Goal: Task Accomplishment & Management: Use online tool/utility

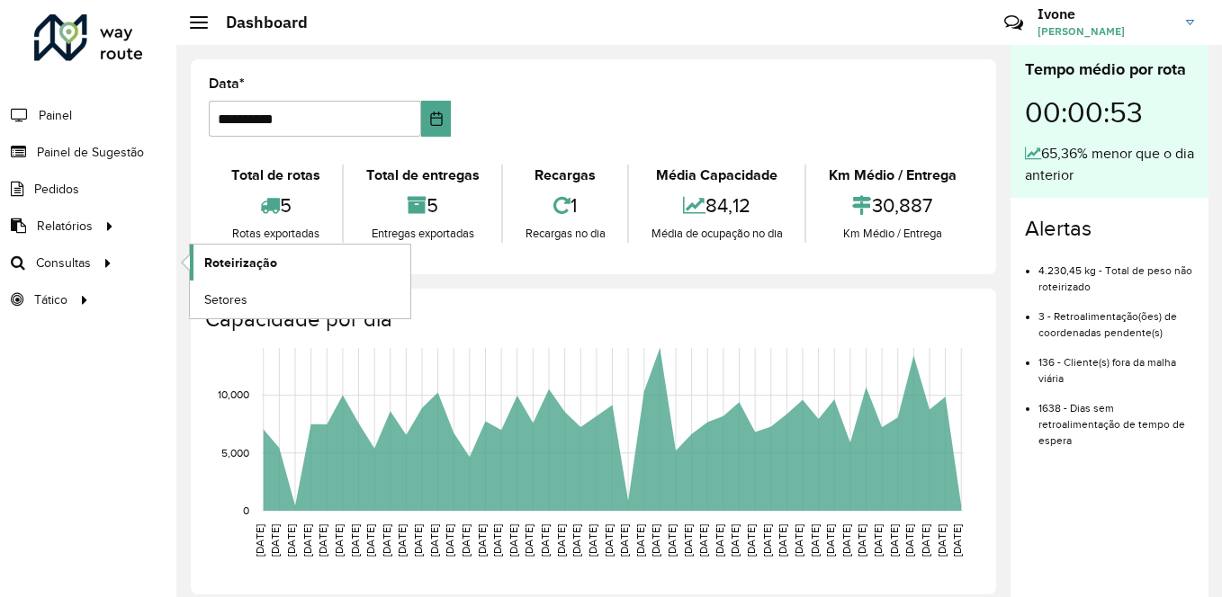
click at [262, 258] on span "Roteirização" at bounding box center [240, 263] width 73 height 19
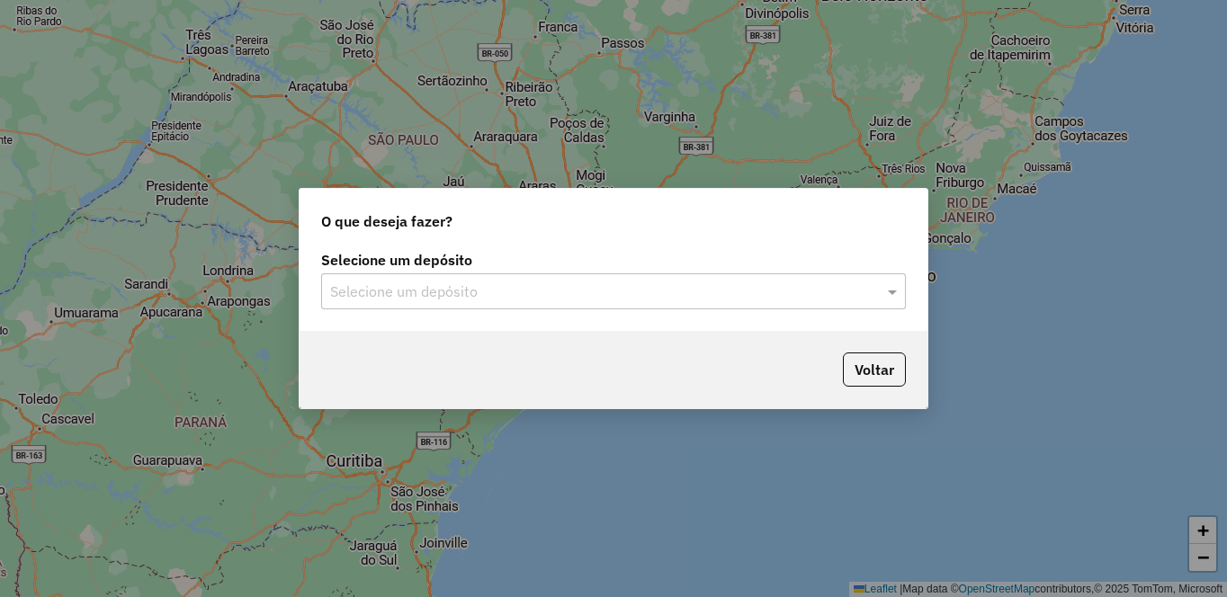
click at [396, 296] on input "text" at bounding box center [595, 293] width 531 height 22
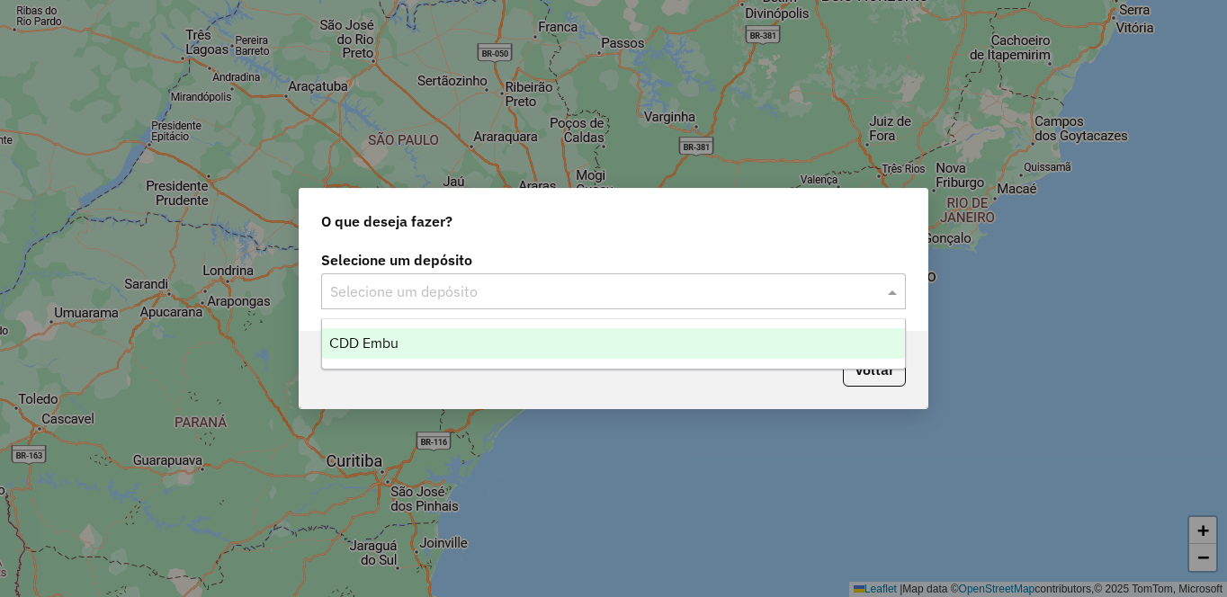
click at [370, 352] on div "CDD Embu" at bounding box center [613, 343] width 583 height 31
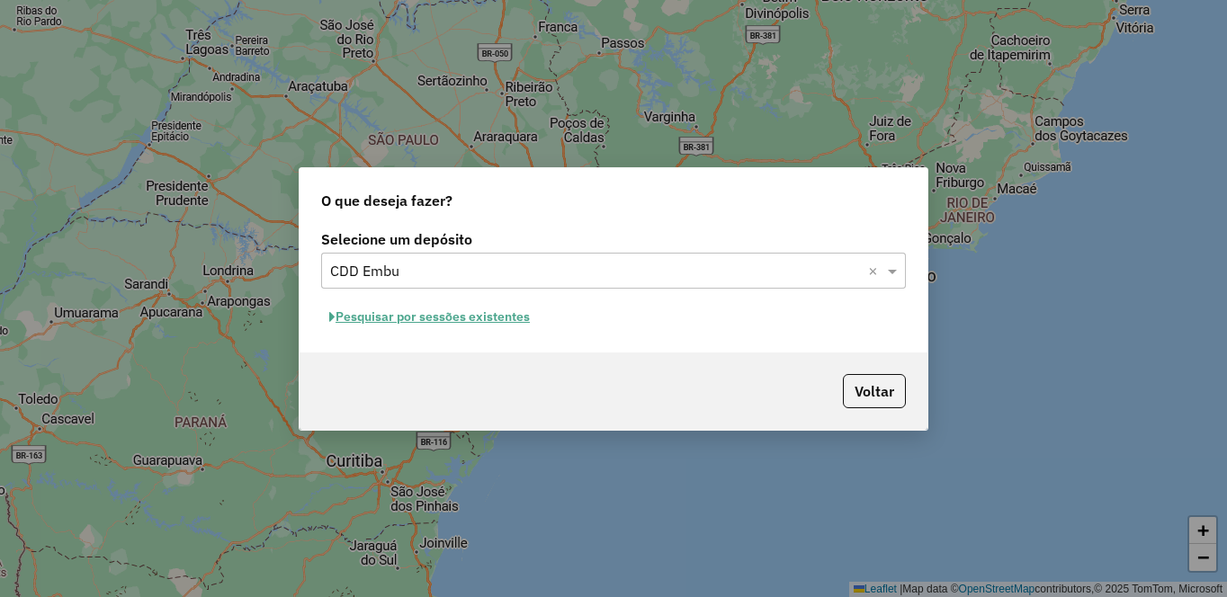
click at [409, 326] on button "Pesquisar por sessões existentes" at bounding box center [429, 317] width 217 height 28
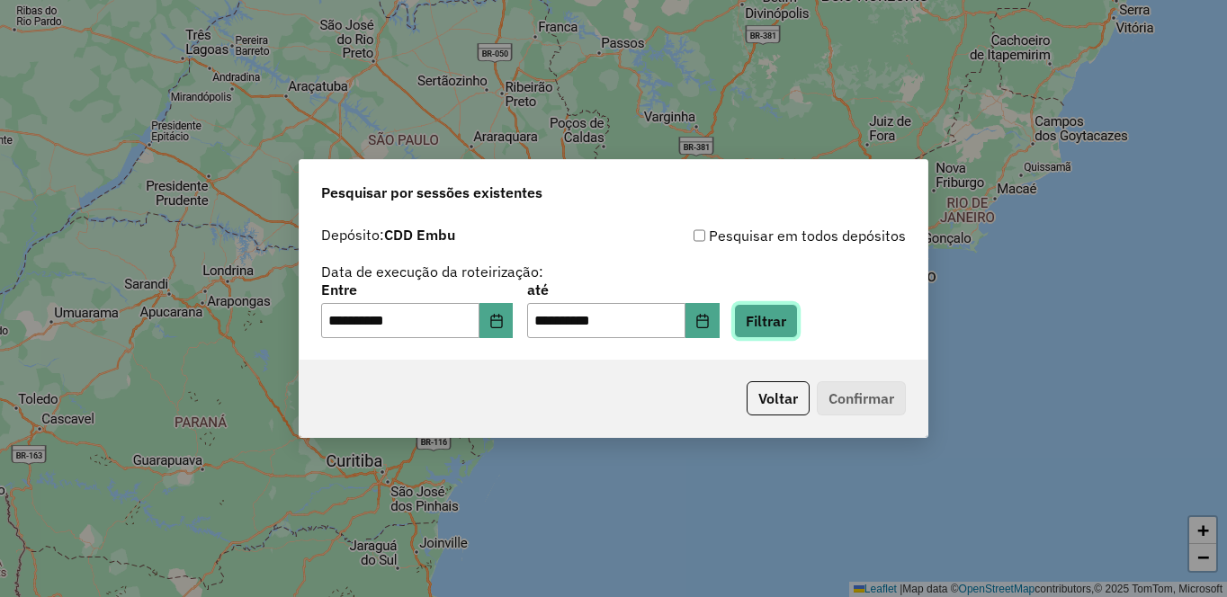
drag, startPoint x: 851, startPoint y: 327, endPoint x: 839, endPoint y: 332, distance: 12.9
click at [798, 327] on button "Filtrar" at bounding box center [766, 321] width 64 height 34
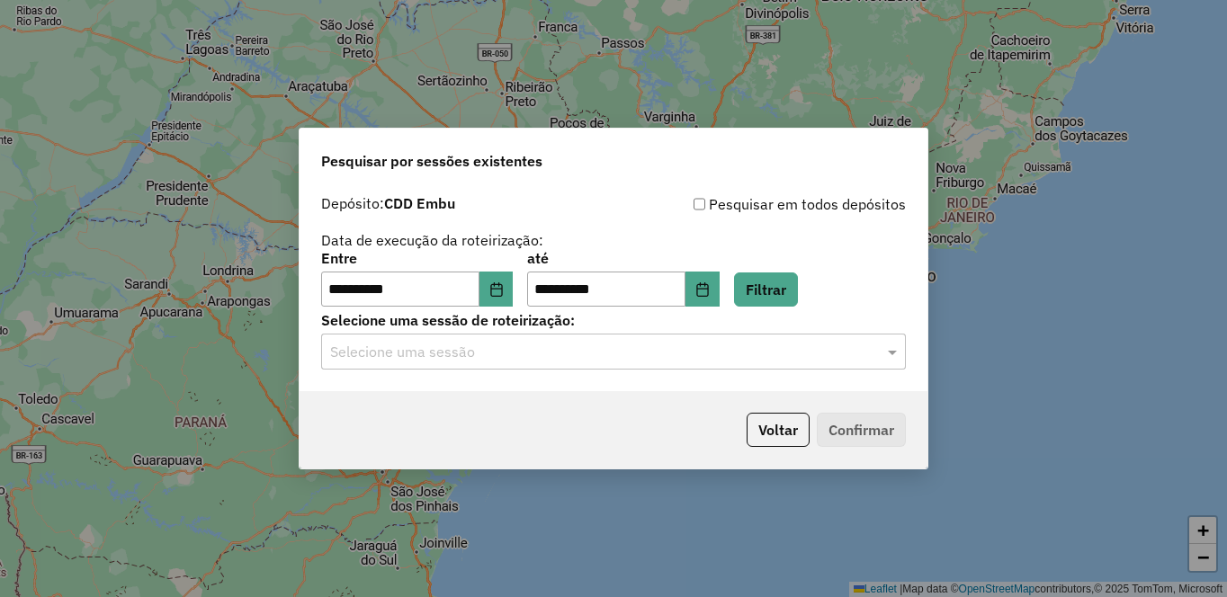
click at [384, 362] on hb-app "**********" at bounding box center [613, 298] width 1227 height 597
click at [398, 354] on input "text" at bounding box center [595, 353] width 531 height 22
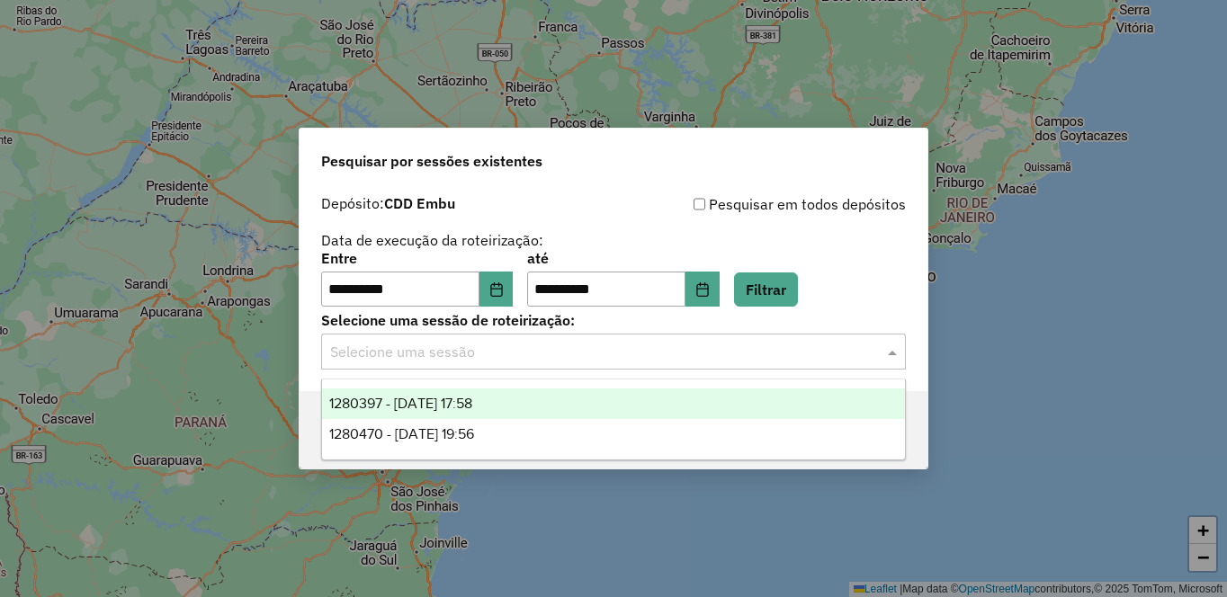
click at [398, 404] on span "1280397 - 22/09/2025 17:58" at bounding box center [400, 403] width 143 height 15
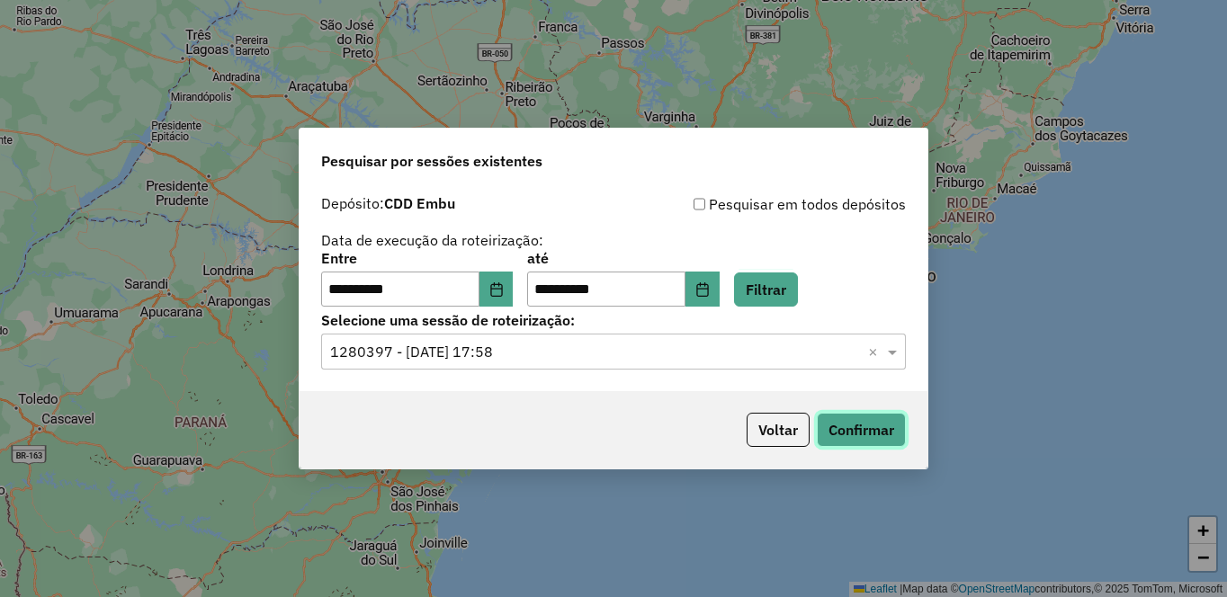
click at [869, 433] on button "Confirmar" at bounding box center [861, 430] width 89 height 34
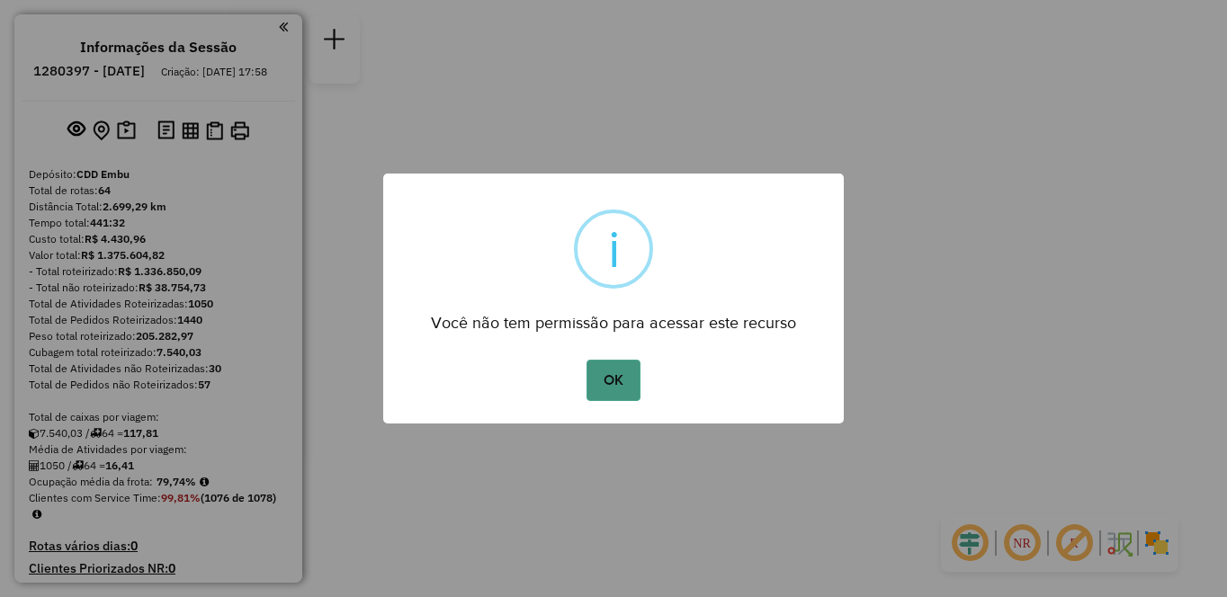
click at [609, 380] on button "OK" at bounding box center [612, 380] width 53 height 41
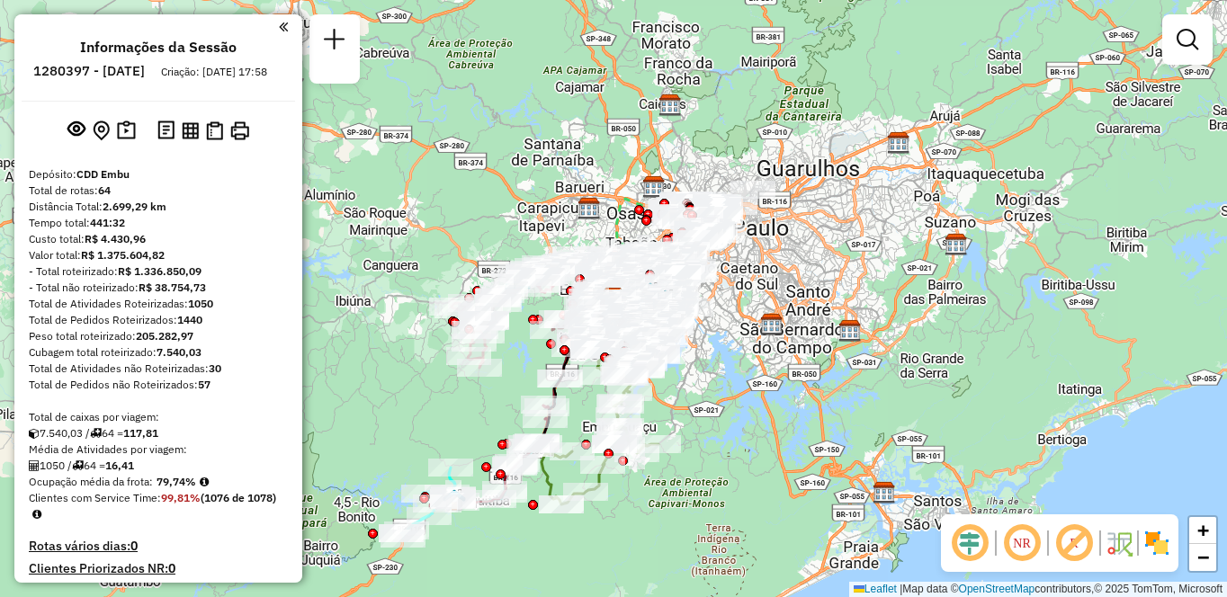
click at [1162, 541] on img at bounding box center [1156, 543] width 29 height 29
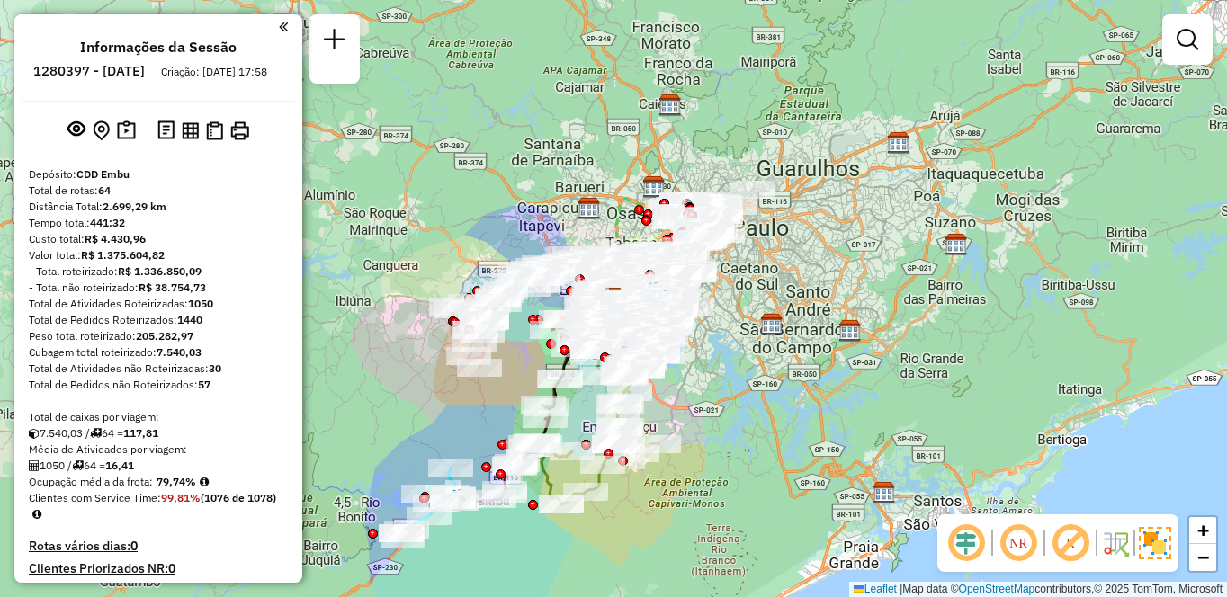
click at [1071, 531] on em at bounding box center [1070, 543] width 43 height 43
click at [1018, 539] on em at bounding box center [1018, 543] width 43 height 43
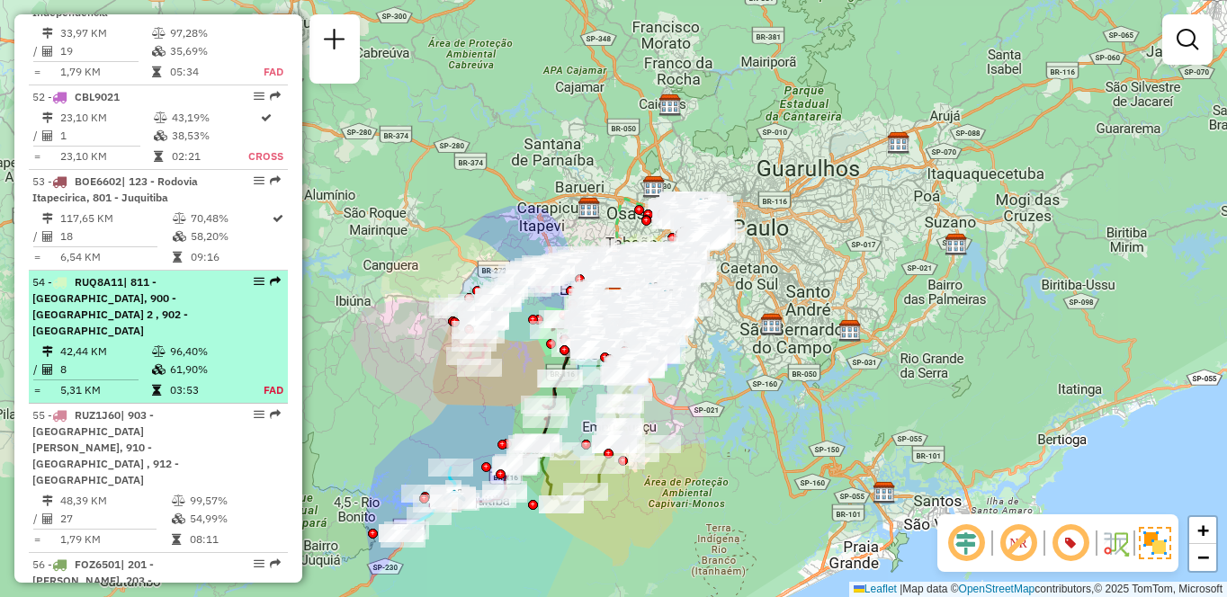
click at [198, 321] on div "54 - RUQ8A11 | 811 - [GEOGRAPHIC_DATA], 900 - [GEOGRAPHIC_DATA] 2 , 902 - [GEOG…" at bounding box center [127, 306] width 191 height 65
select select "**********"
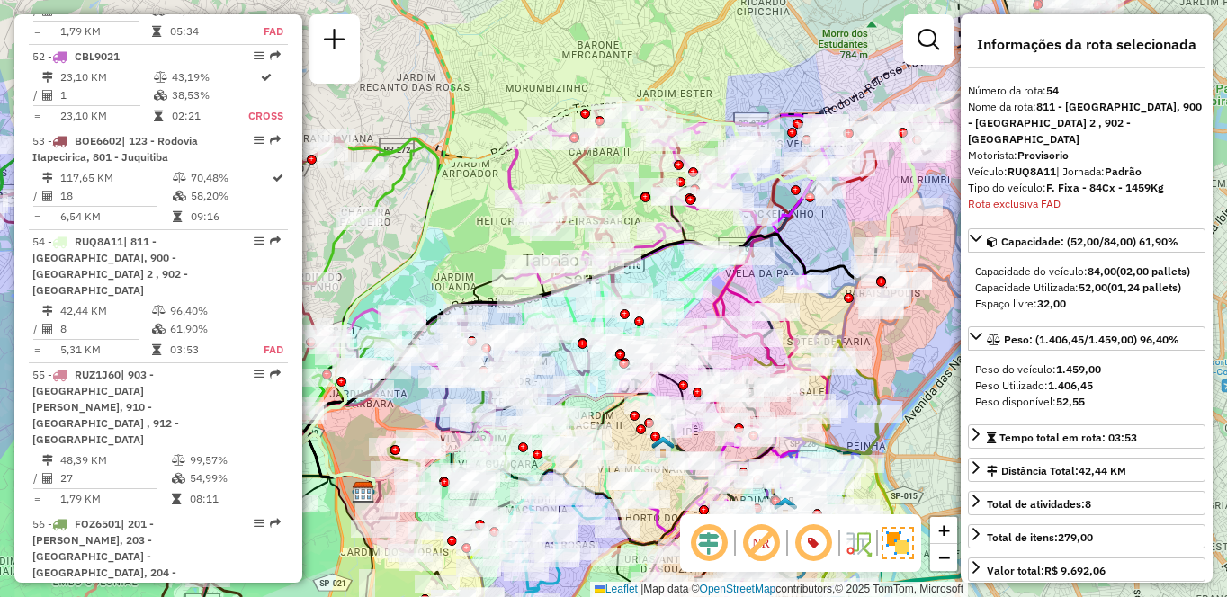
scroll to position [6126, 0]
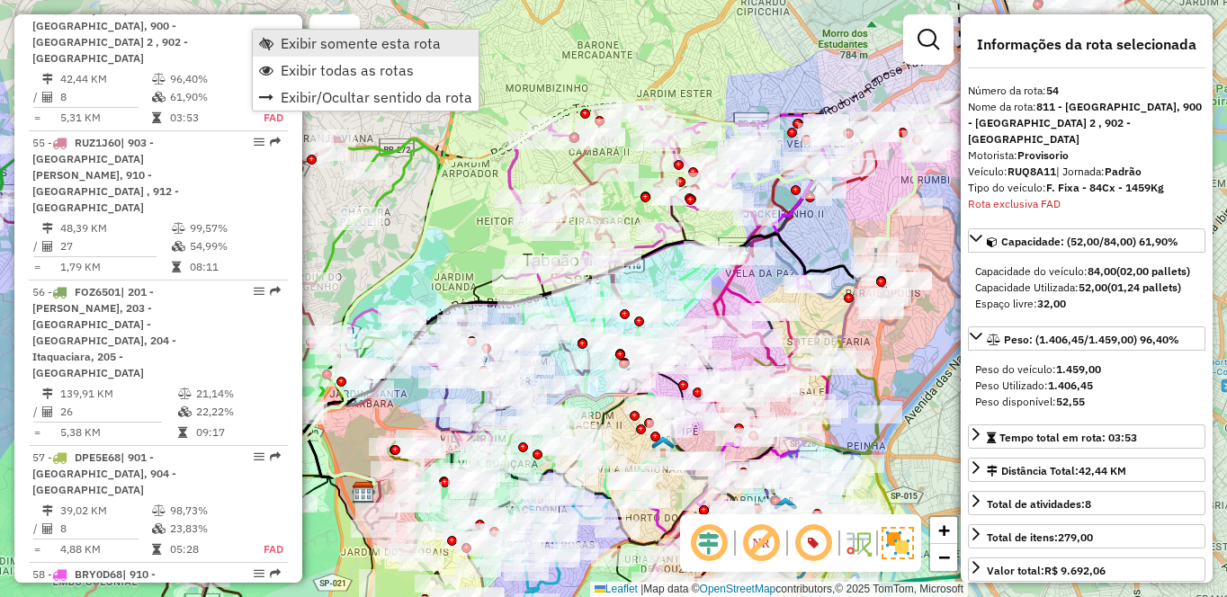
click at [275, 38] on link "Exibir somente esta rota" at bounding box center [366, 43] width 226 height 27
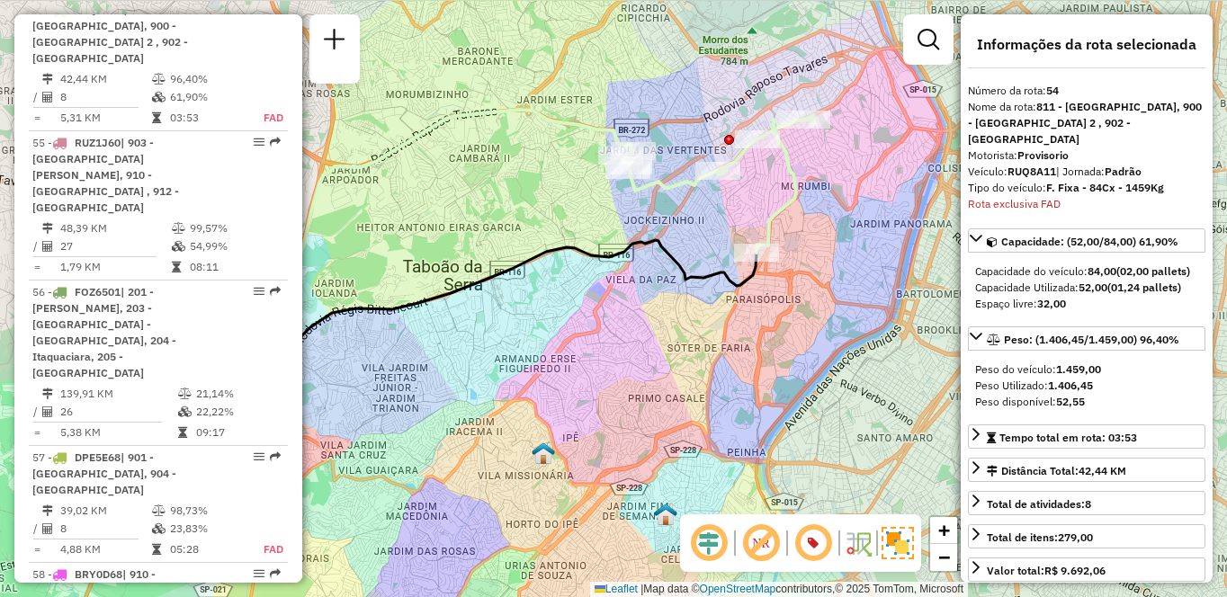
drag, startPoint x: 725, startPoint y: 309, endPoint x: 601, endPoint y: 318, distance: 124.4
click at [601, 318] on div "Janela de atendimento Grade de atendimento Capacidade Transportadoras Veículos …" at bounding box center [613, 298] width 1227 height 597
